Goal: Task Accomplishment & Management: Manage account settings

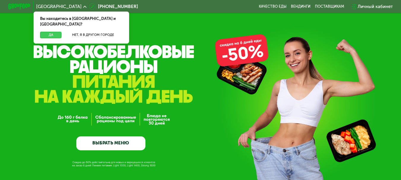
click at [56, 32] on button "Да" at bounding box center [50, 35] width 21 height 7
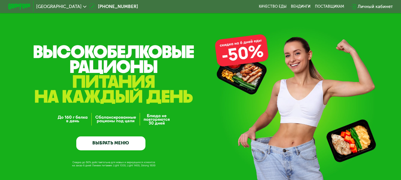
click at [386, 7] on div "Личный кабинет" at bounding box center [374, 6] width 35 height 7
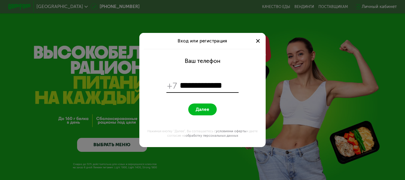
type input "**********"
click at [203, 110] on span "Далее" at bounding box center [203, 109] width 14 height 5
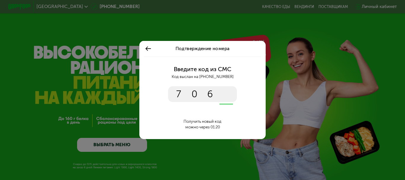
type input "****"
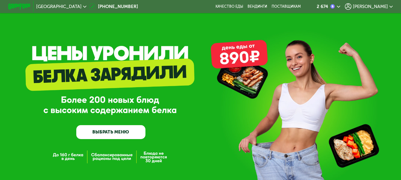
click at [388, 5] on span "[PERSON_NAME]" at bounding box center [370, 6] width 35 height 4
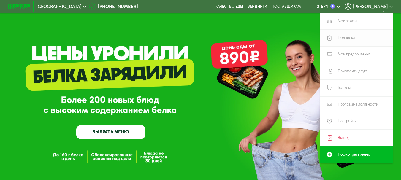
click at [351, 38] on link "Подписка" at bounding box center [356, 38] width 72 height 17
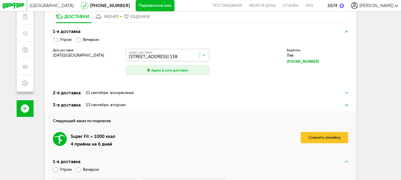
scroll to position [89, 0]
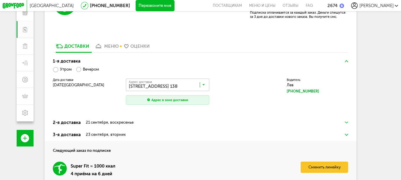
click at [119, 125] on div "21 сентября, воскресенье" at bounding box center [110, 122] width 48 height 4
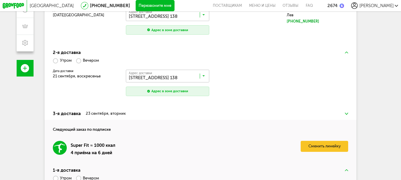
scroll to position [148, 0]
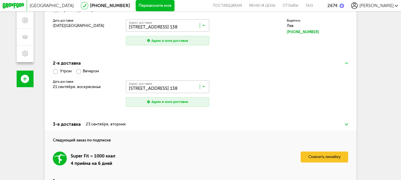
click at [63, 89] on span "21 сентября, воскресенье" at bounding box center [77, 87] width 48 height 4
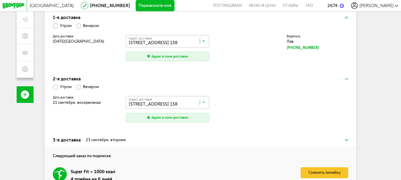
scroll to position [119, 0]
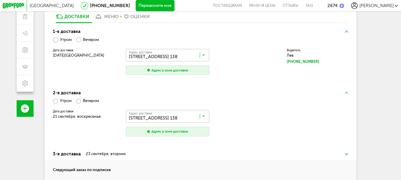
click at [230, 110] on div "2-я доставка Утром Вечером [GEOGRAPHIC_DATA] доставки [DATE] Адрес Квартира Ком…" at bounding box center [200, 117] width 312 height 61
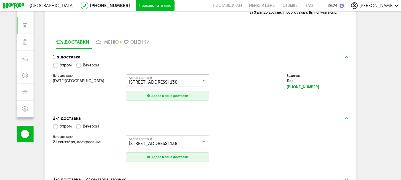
scroll to position [89, 0]
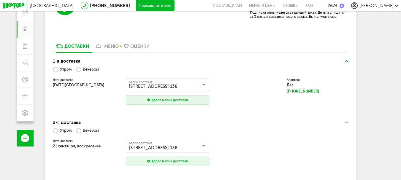
click at [348, 124] on img at bounding box center [346, 123] width 3 height 2
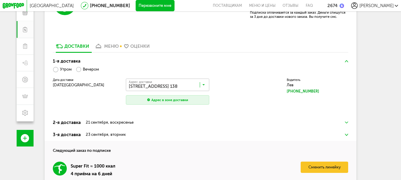
click at [348, 64] on h3 "1-я доставка" at bounding box center [200, 61] width 295 height 7
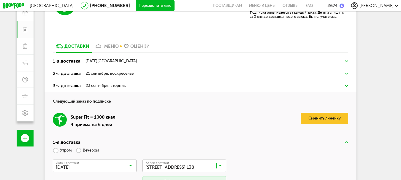
click at [337, 6] on div "2674" at bounding box center [332, 5] width 10 height 5
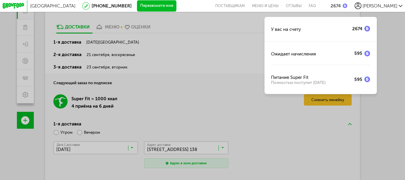
click at [395, 77] on div "У вас на счету 2674 Ожидает начисления 595 Питание Super Fit Полностью поступит…" at bounding box center [202, 90] width 405 height 180
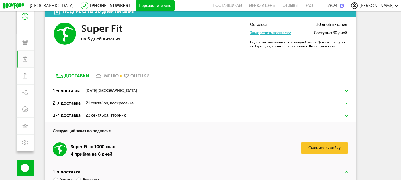
scroll to position [109, 0]
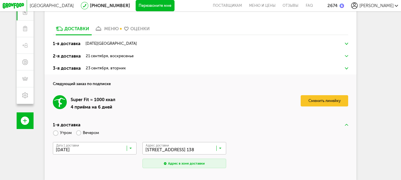
click at [347, 124] on img at bounding box center [346, 125] width 3 height 2
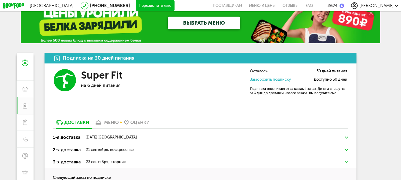
scroll to position [0, 0]
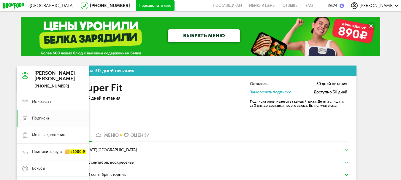
click at [24, 75] on use at bounding box center [25, 75] width 7 height 7
click at [42, 102] on span "Мои заказы" at bounding box center [41, 101] width 19 height 5
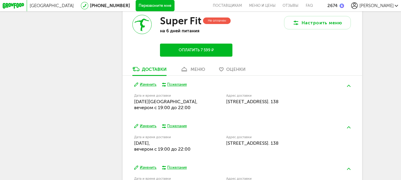
scroll to position [415, 0]
